Goal: Task Accomplishment & Management: Use online tool/utility

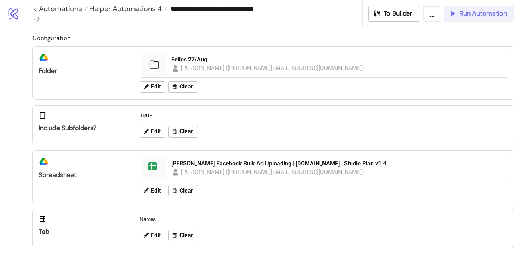
click at [479, 14] on span "Run Automation" at bounding box center [483, 13] width 48 height 8
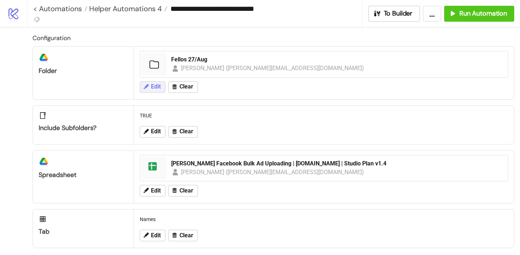
click at [155, 85] on span "Edit" at bounding box center [156, 86] width 10 height 7
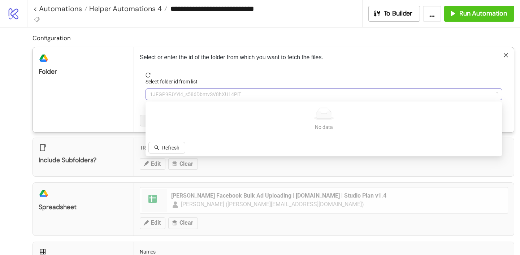
click at [172, 99] on span "1JFGP9FJYYi4_s586DbntvSV8hXU14PiT" at bounding box center [324, 94] width 348 height 11
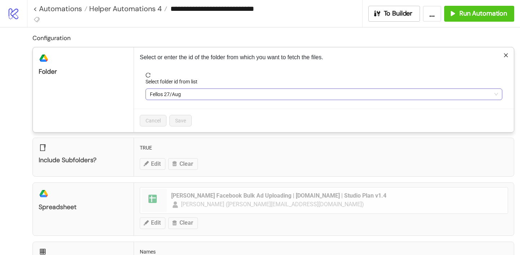
click at [165, 89] on span "Fellos 27/Aug" at bounding box center [324, 94] width 348 height 11
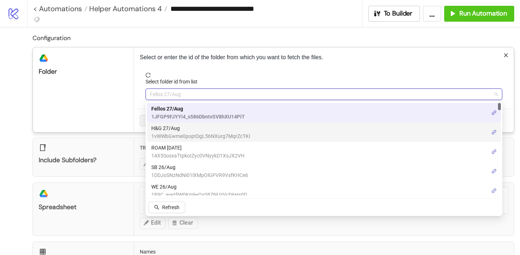
click at [176, 131] on span "H&G 27/Aug" at bounding box center [200, 128] width 99 height 8
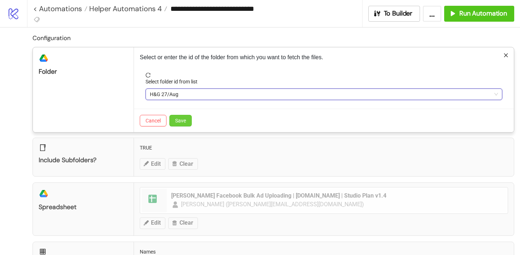
click at [185, 117] on button "Save" at bounding box center [180, 121] width 22 height 12
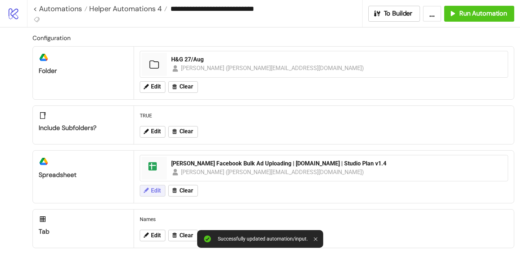
click at [155, 195] on button "Edit" at bounding box center [153, 191] width 26 height 12
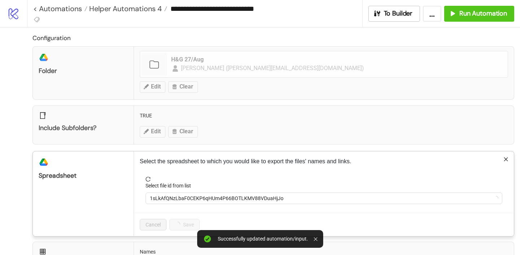
click at [176, 189] on label "Select file id from list" at bounding box center [171, 186] width 50 height 8
click at [176, 193] on input "Select file id from list" at bounding box center [321, 198] width 342 height 11
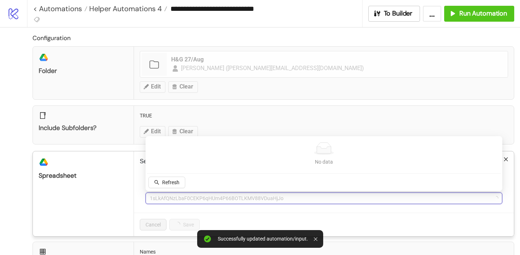
click at [176, 197] on span "1sLkAfQNzLbaF0CEKP6qHUm4P66BOTLKMV88VDuaHjJo" at bounding box center [324, 198] width 348 height 11
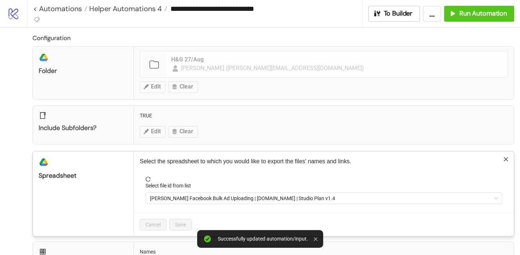
click at [174, 192] on div "[PERSON_NAME] Facebook Bulk Ad Uploading | [DOMAIN_NAME] | Studio Plan v1.4" at bounding box center [324, 198] width 357 height 12
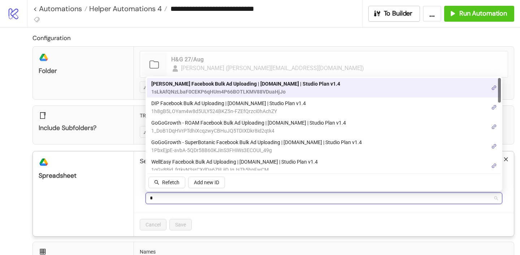
type input "**"
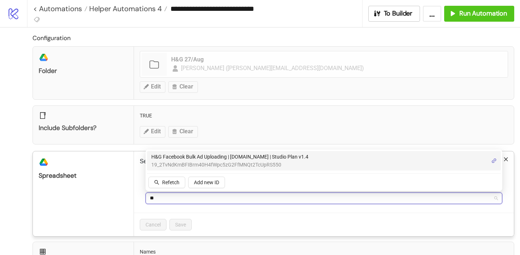
click at [191, 166] on span "19_2TvNdKmBFIBrm40H4fWpc5zG2FfMNQt2TcUpRS550" at bounding box center [229, 165] width 157 height 8
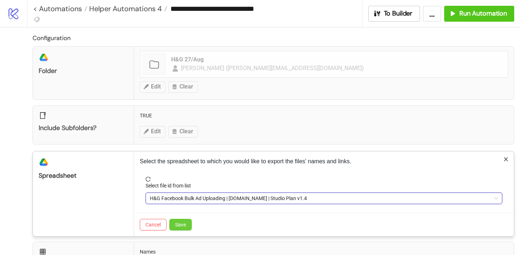
click at [181, 222] on span "Save" at bounding box center [180, 225] width 11 height 6
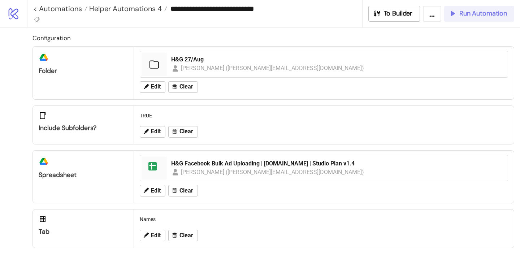
click at [454, 12] on icon "button" at bounding box center [453, 13] width 8 height 8
